Goal: Information Seeking & Learning: Find specific fact

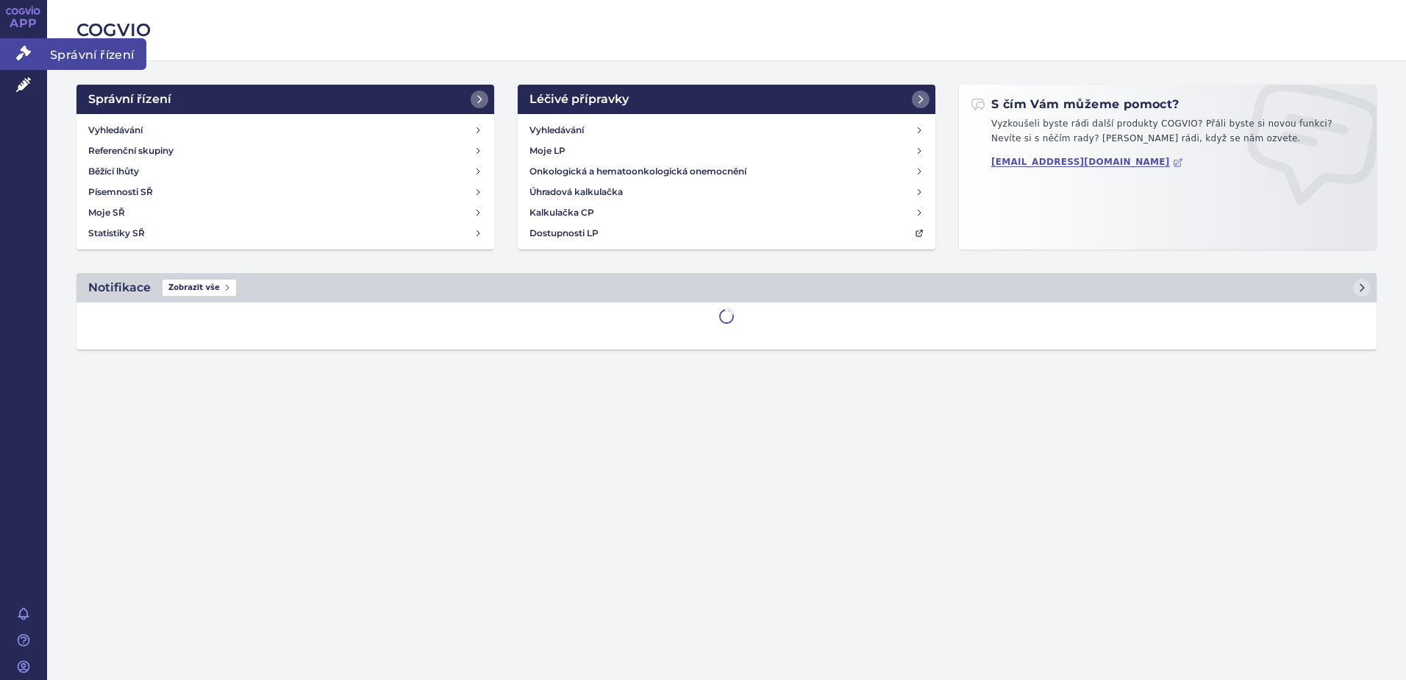
click at [32, 43] on link "Správní řízení" at bounding box center [23, 53] width 47 height 31
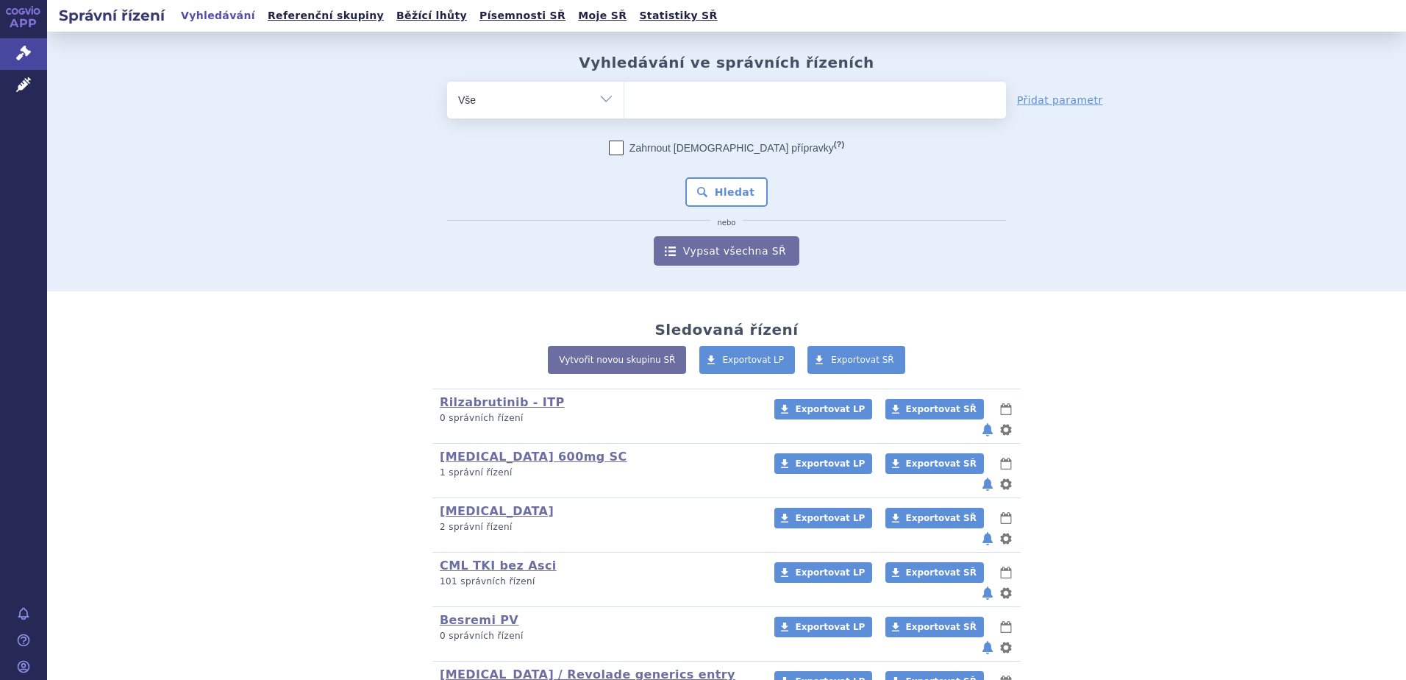
click at [746, 106] on ul at bounding box center [815, 97] width 382 height 31
click at [624, 106] on select at bounding box center [624, 99] width 1 height 37
click at [749, 107] on ul at bounding box center [815, 97] width 382 height 31
click at [624, 107] on select at bounding box center [624, 99] width 1 height 37
click at [752, 99] on ul at bounding box center [815, 97] width 382 height 31
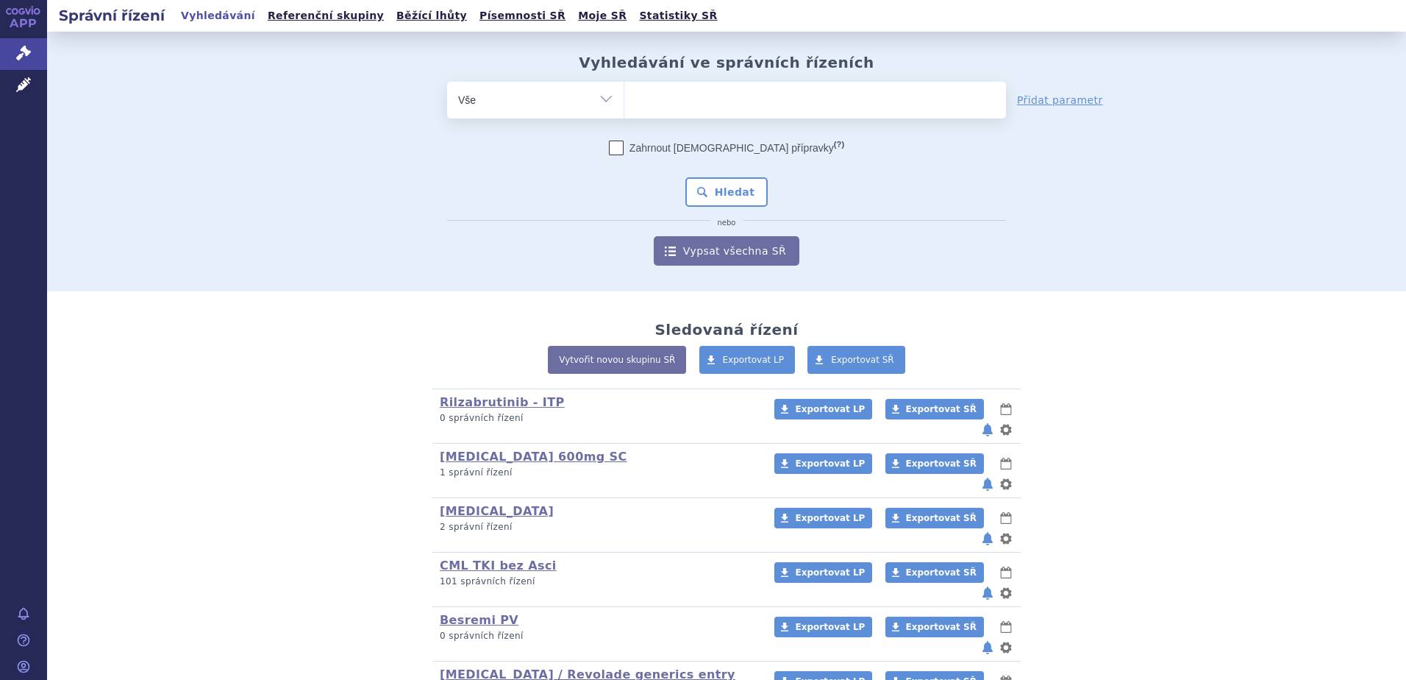
click at [624, 99] on select at bounding box center [624, 99] width 1 height 37
type input "sc"
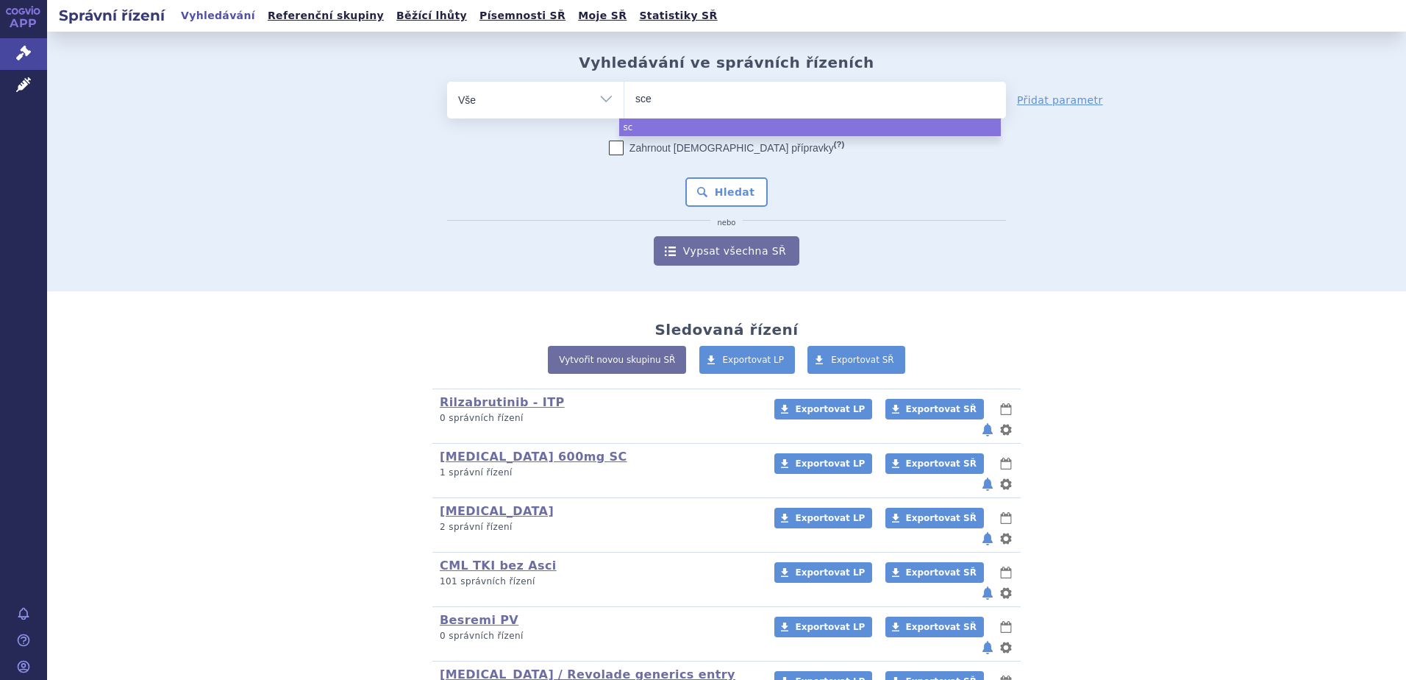
type input "scem"
type input "scembli"
type input "scemblix"
select select "scemblix"
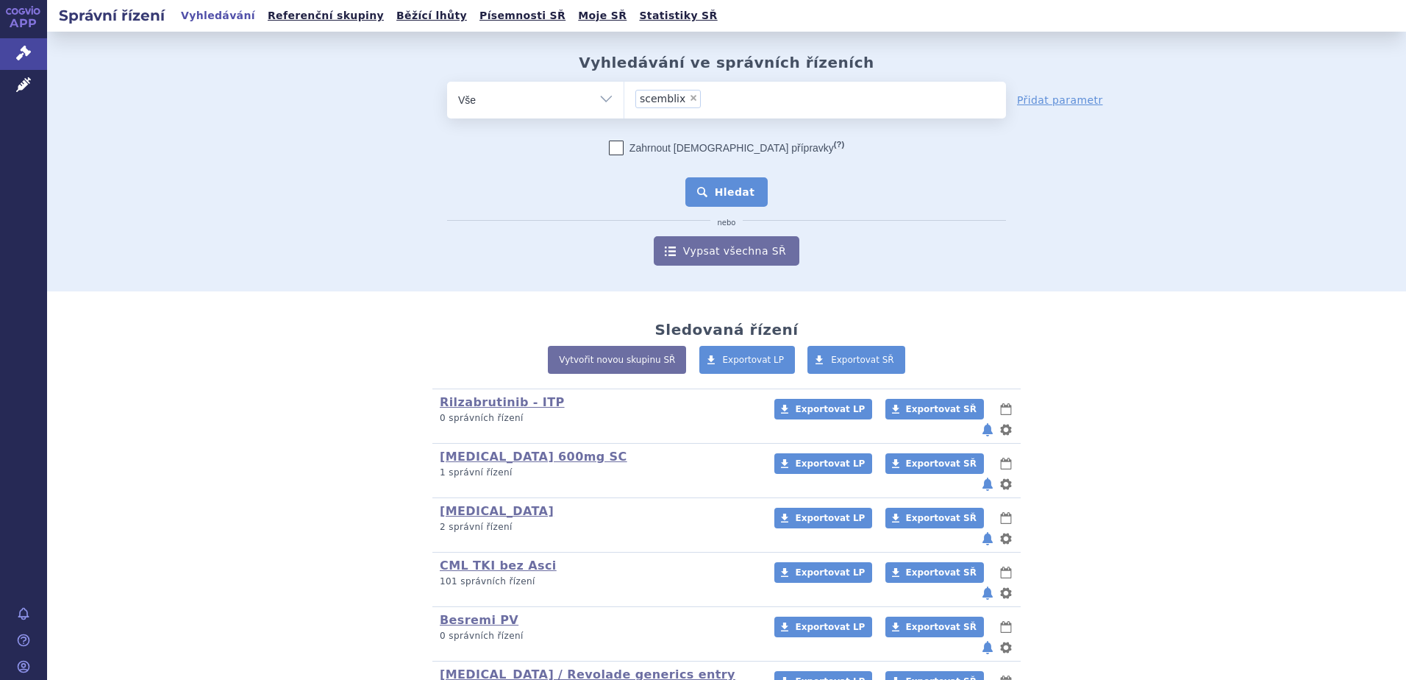
click at [730, 193] on button "Hledat" at bounding box center [726, 191] width 83 height 29
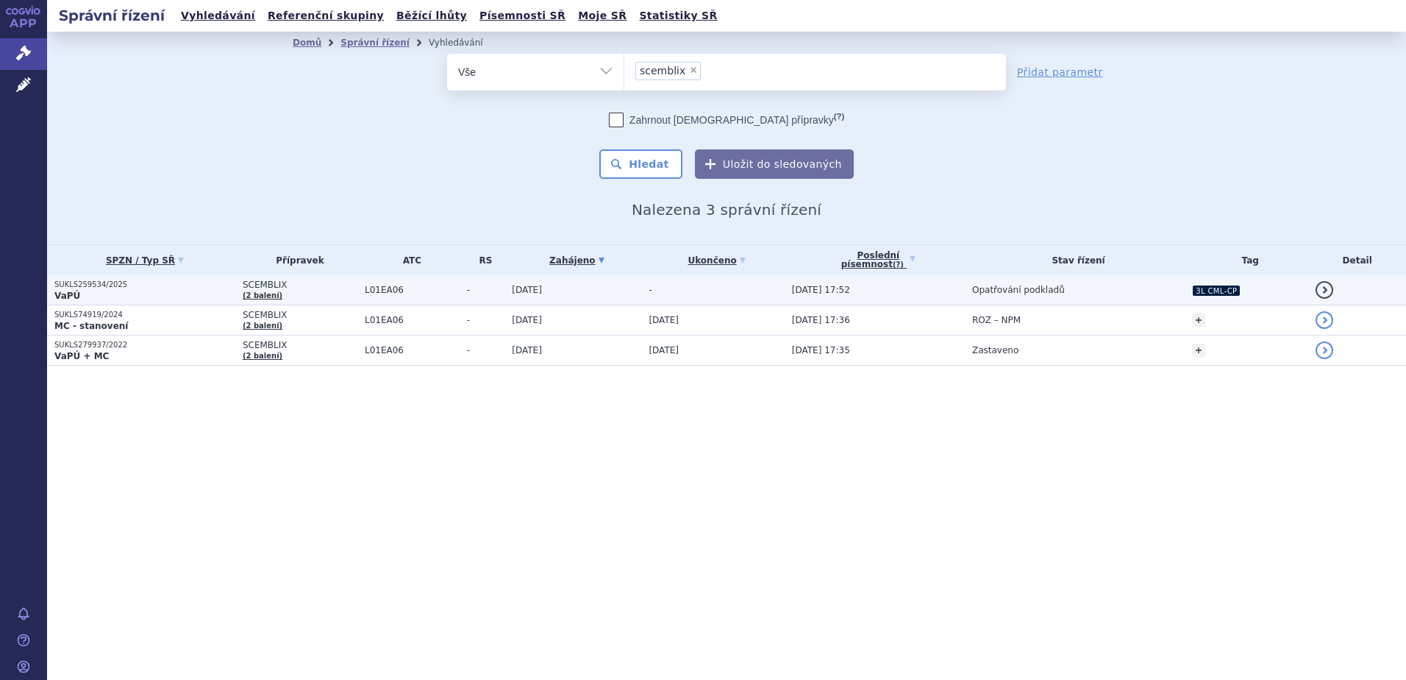
click at [334, 297] on td "SCEMBLIX (2 balení)" at bounding box center [296, 290] width 122 height 30
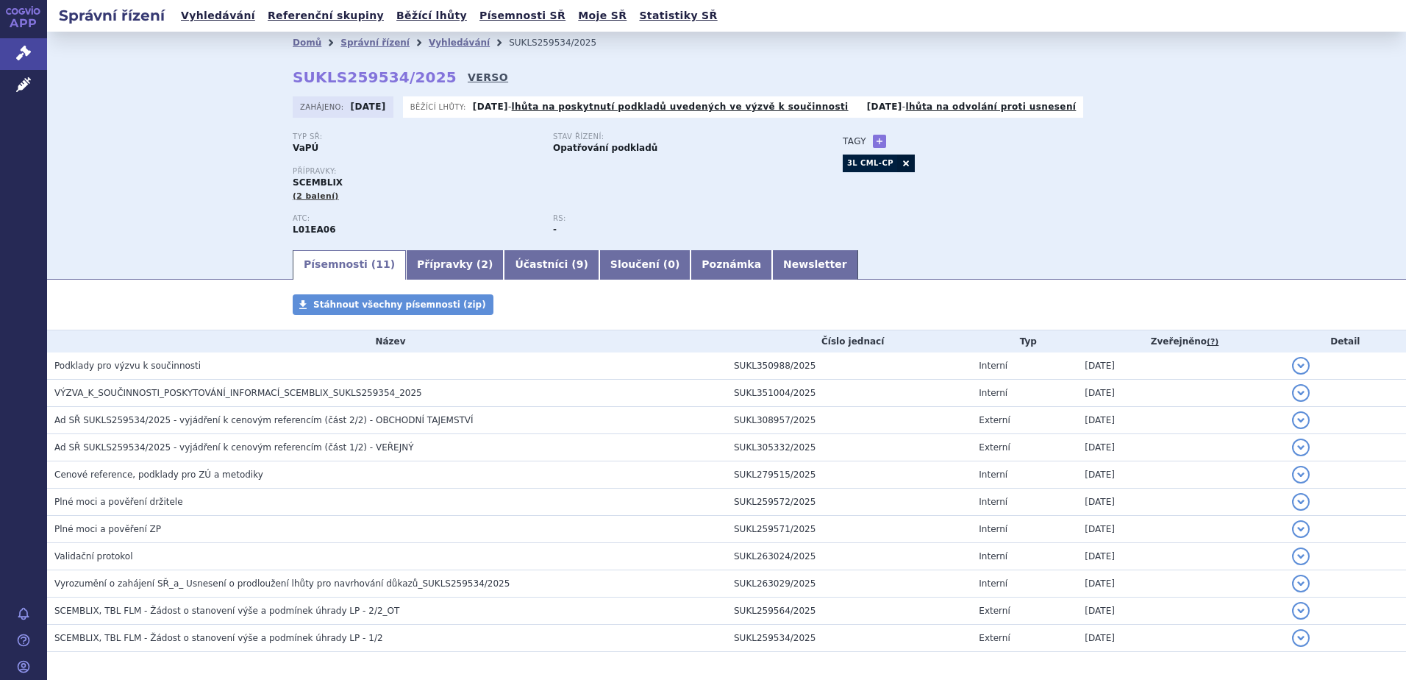
click at [468, 79] on link "VERSO" at bounding box center [488, 77] width 40 height 15
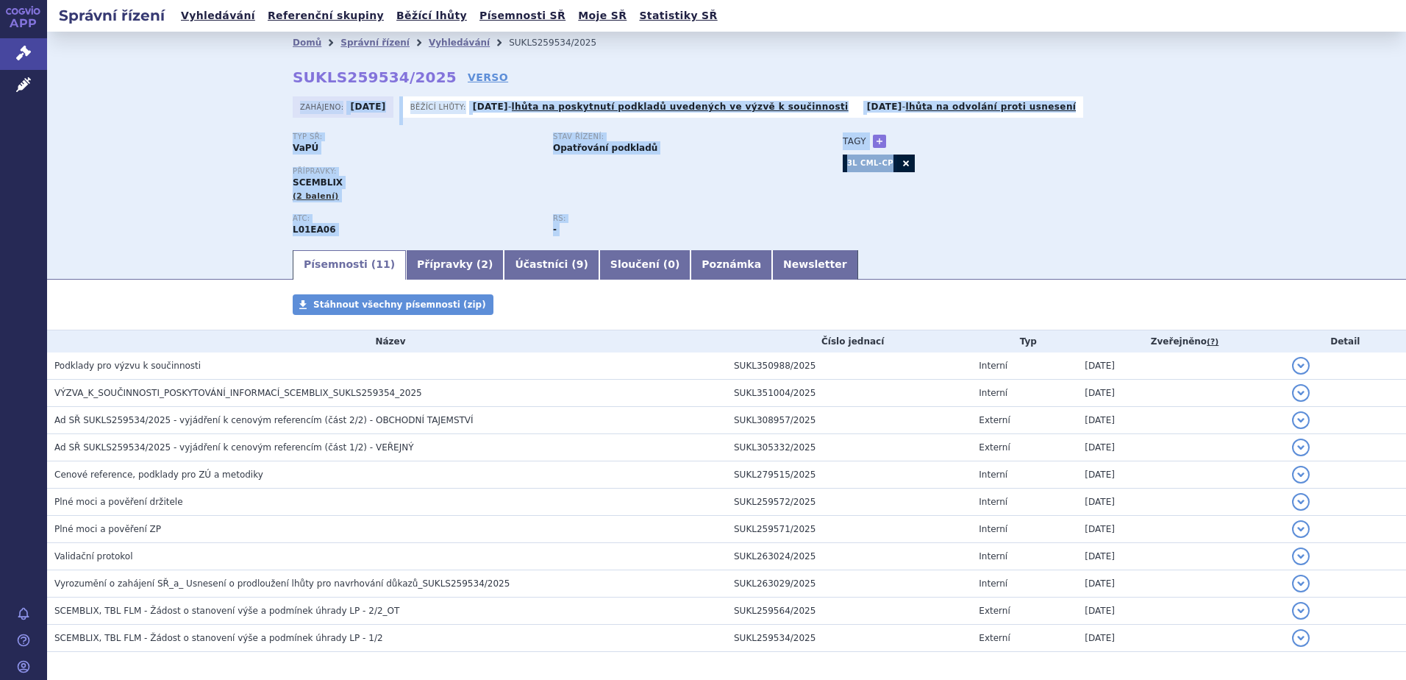
drag, startPoint x: 281, startPoint y: 124, endPoint x: 957, endPoint y: 243, distance: 686.3
click at [957, 243] on div "Domů Správní řízení Vyhledávání SUKLS259534/2025 SUKLS259534/2025 VERSO [GEOGRA…" at bounding box center [726, 140] width 1359 height 216
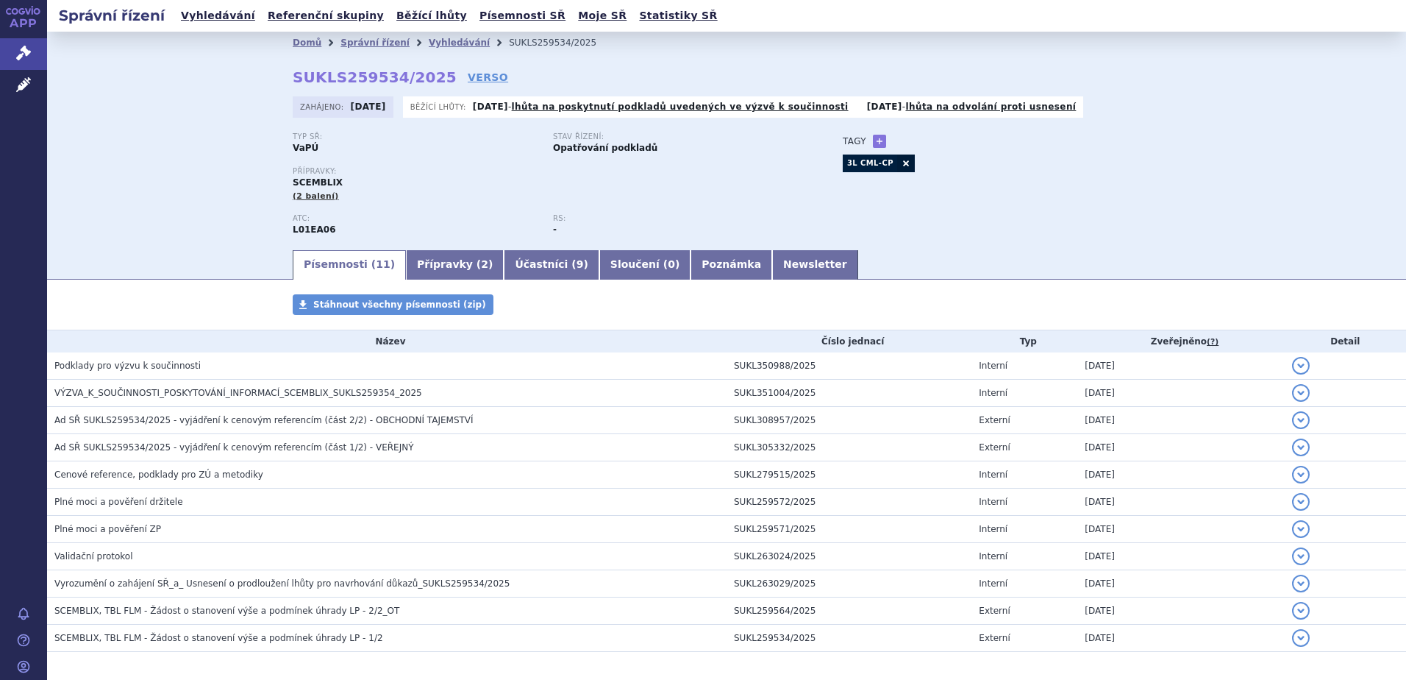
click at [957, 244] on div "Typ SŘ: VaPÚ Stav řízení: Opatřování podkladů Přípravky: SCEMBLIX (2 balení) AT…" at bounding box center [727, 189] width 868 height 115
drag, startPoint x: 955, startPoint y: 244, endPoint x: 865, endPoint y: 228, distance: 91.9
click at [865, 228] on div "Typ SŘ: VaPÚ Stav řízení: Opatřování podkladů Přípravky: SCEMBLIX (2 balení) AT…" at bounding box center [727, 189] width 868 height 115
